Goal: Information Seeking & Learning: Learn about a topic

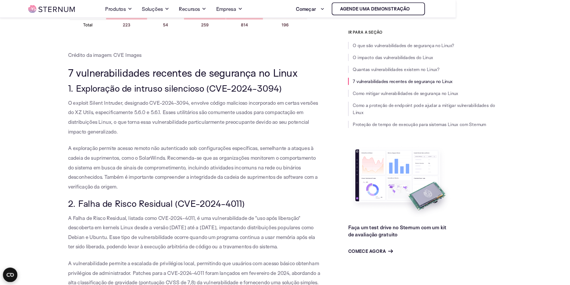
scroll to position [743, 0]
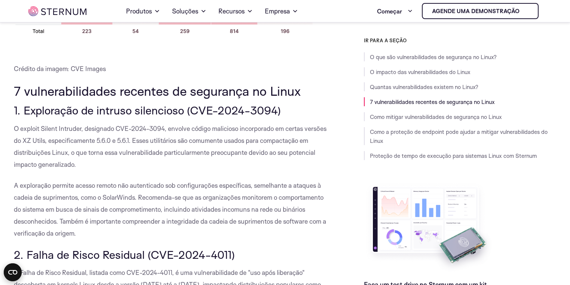
click at [138, 202] on p "A exploração permite acesso remoto não autenticado sob configurações específica…" at bounding box center [172, 210] width 317 height 60
click at [136, 199] on font "A exploração permite acesso remoto não autenticado sob configurações específica…" at bounding box center [170, 209] width 312 height 56
click at [138, 199] on font "A exploração permite acesso remoto não autenticado sob configurações específica…" at bounding box center [170, 209] width 312 height 56
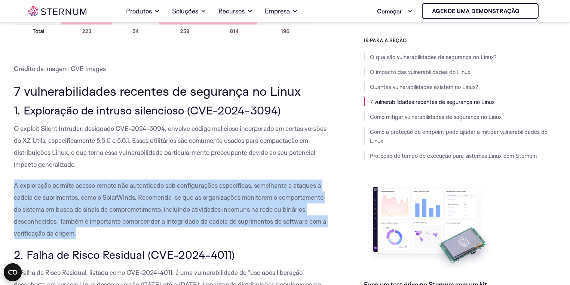
click at [138, 199] on font "A exploração permite acesso remoto não autenticado sob configurações específica…" at bounding box center [170, 209] width 312 height 56
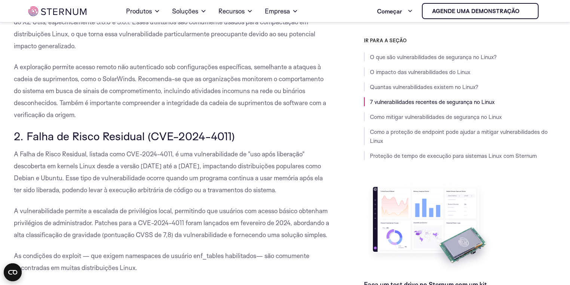
scroll to position [863, 0]
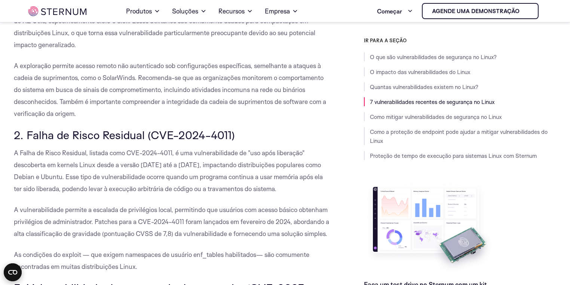
drag, startPoint x: 4, startPoint y: 154, endPoint x: 116, endPoint y: 249, distance: 147.1
copy div "A Falha de Risco Residual, listada como CVE-2024-4011, é uma vulnerabilidade de…"
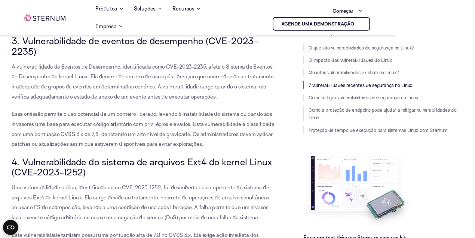
scroll to position [1102, 0]
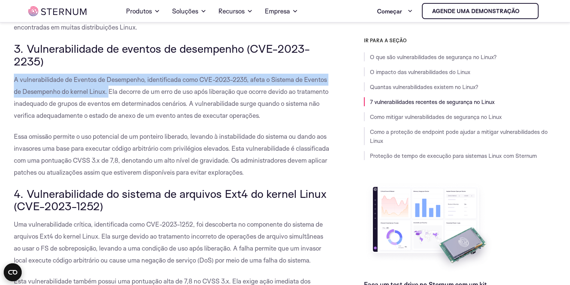
drag, startPoint x: 1, startPoint y: 87, endPoint x: 108, endPoint y: 106, distance: 108.3
drag, startPoint x: 224, startPoint y: 116, endPoint x: 305, endPoint y: 130, distance: 82.1
click at [305, 122] on p "A vulnerabilidade de Eventos de Desempenho, identificada como CVE-2023-2235, af…" at bounding box center [172, 98] width 317 height 48
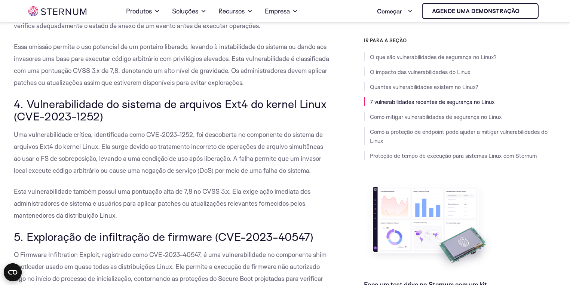
scroll to position [1312, 0]
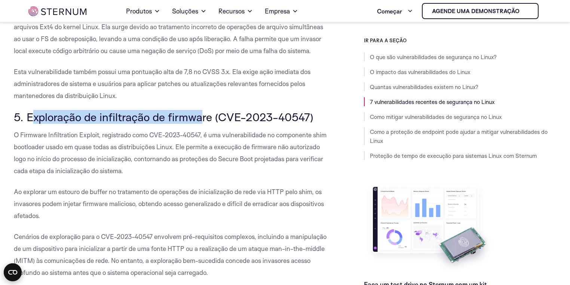
drag, startPoint x: 30, startPoint y: 127, endPoint x: 202, endPoint y: 118, distance: 172.3
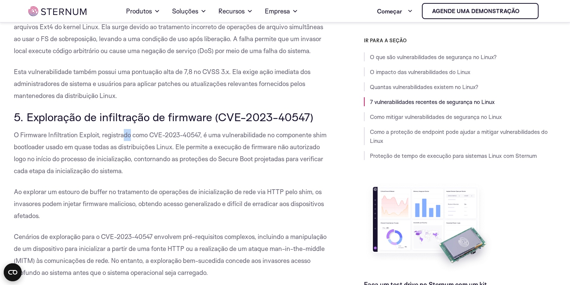
drag, startPoint x: 124, startPoint y: 144, endPoint x: 170, endPoint y: 129, distance: 48.4
drag, startPoint x: 168, startPoint y: 129, endPoint x: 211, endPoint y: 123, distance: 43.4
drag, startPoint x: 214, startPoint y: 127, endPoint x: 311, endPoint y: 119, distance: 98.0
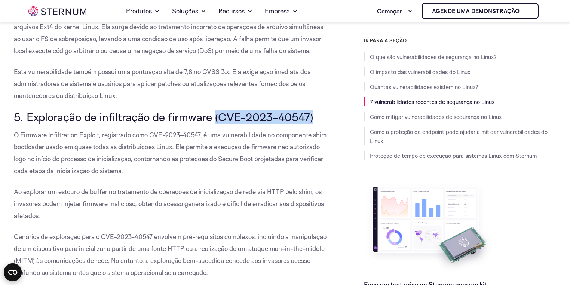
click at [132, 174] on font "O Firmware Infiltration Exploit, registrado como CVE-2023-40547, é uma vulnerab…" at bounding box center [170, 153] width 313 height 44
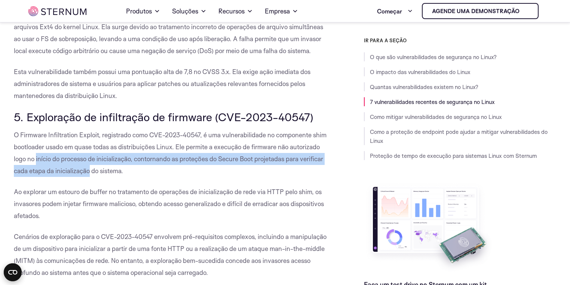
drag, startPoint x: 51, startPoint y: 177, endPoint x: 40, endPoint y: 175, distance: 11.1
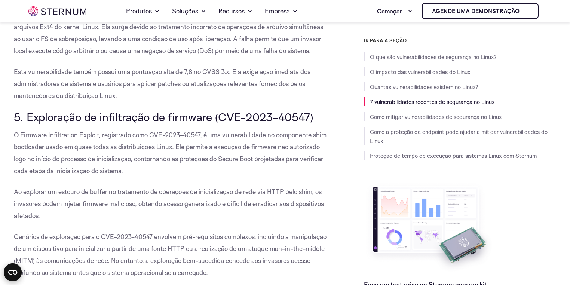
drag, startPoint x: 40, startPoint y: 175, endPoint x: 220, endPoint y: 187, distance: 180.4
click at [226, 177] on p "O Firmware Infiltration Exploit, registrado como CVE-2023-40547, é uma vulnerab…" at bounding box center [172, 153] width 317 height 48
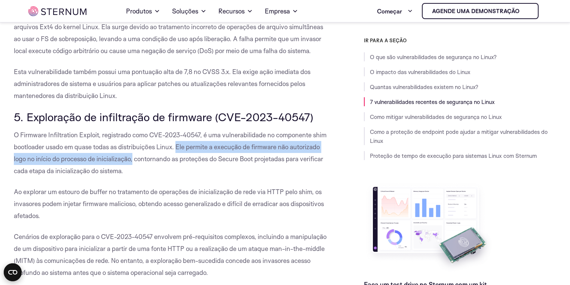
drag, startPoint x: 177, startPoint y: 158, endPoint x: 133, endPoint y: 175, distance: 46.8
click at [133, 175] on p "O Firmware Infiltration Exploit, registrado como CVE-2023-40547, é uma vulnerab…" at bounding box center [172, 153] width 317 height 48
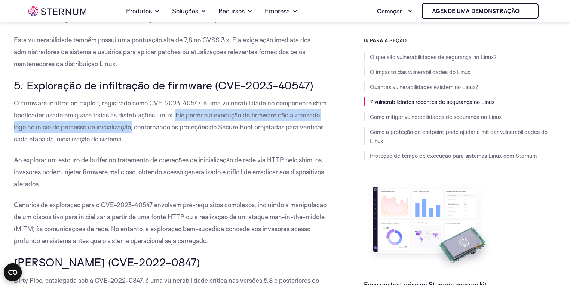
scroll to position [1461, 0]
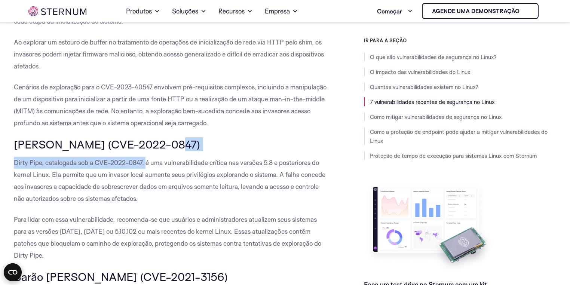
drag, startPoint x: 147, startPoint y: 174, endPoint x: 233, endPoint y: 172, distance: 86.1
click at [238, 169] on p "Dirty Pipe, catalogada sob a CVE-2022-0847, é uma vulnerabilidade crítica nas v…" at bounding box center [172, 181] width 317 height 48
